Goal: Navigation & Orientation: Find specific page/section

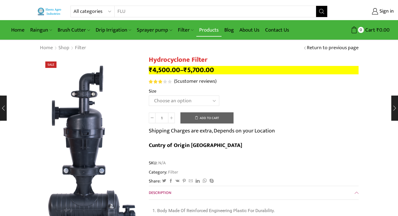
type input "FLU"
click at [212, 28] on link "Products" at bounding box center [208, 29] width 25 height 13
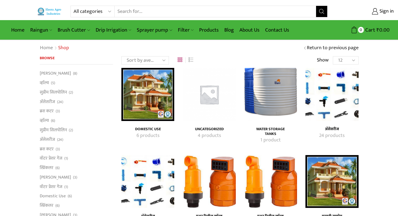
click at [335, 101] on img "Visit product category अ‍ॅसेसरीज" at bounding box center [331, 94] width 53 height 53
